Goal: Find specific page/section: Find specific page/section

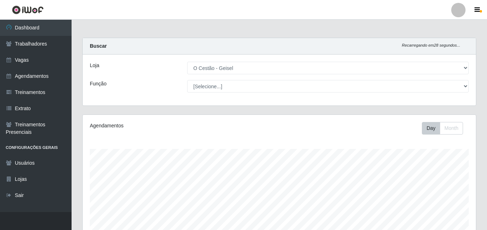
select select "224"
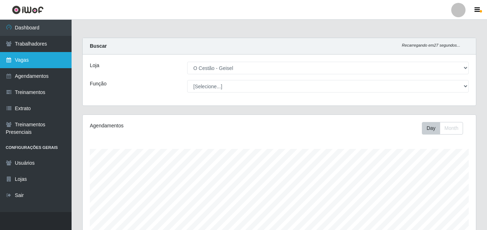
click at [20, 57] on link "Vagas" at bounding box center [36, 60] width 72 height 16
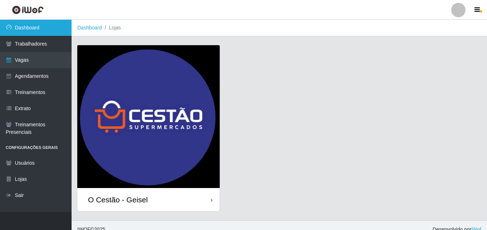
click at [55, 26] on link "Dashboard" at bounding box center [36, 28] width 72 height 16
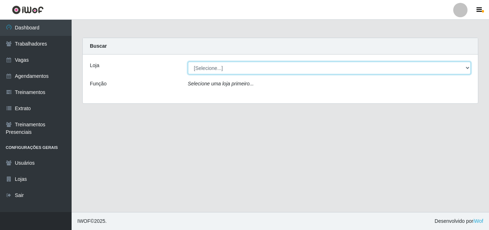
click at [193, 69] on select "[Selecione...] O Cestão - Geisel" at bounding box center [329, 68] width 283 height 13
select select "224"
click at [188, 62] on select "[Selecione...] O Cestão - Geisel" at bounding box center [329, 68] width 283 height 13
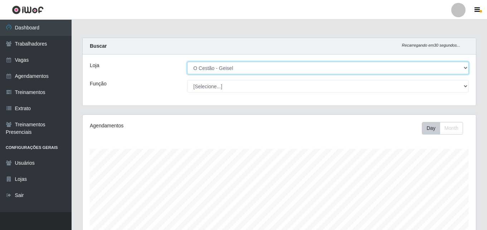
scroll to position [149, 394]
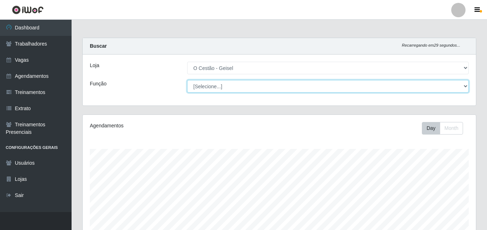
click at [198, 83] on select "[Selecione...] ASG ASG + ASG ++ Auxiliar de Estoque Auxiliar de Estoque + Auxil…" at bounding box center [328, 86] width 282 height 13
select select "72"
click at [187, 80] on select "[Selecione...] ASG ASG + ASG ++ Auxiliar de Estoque Auxiliar de Estoque + Auxil…" at bounding box center [328, 86] width 282 height 13
